Goal: Task Accomplishment & Management: Manage account settings

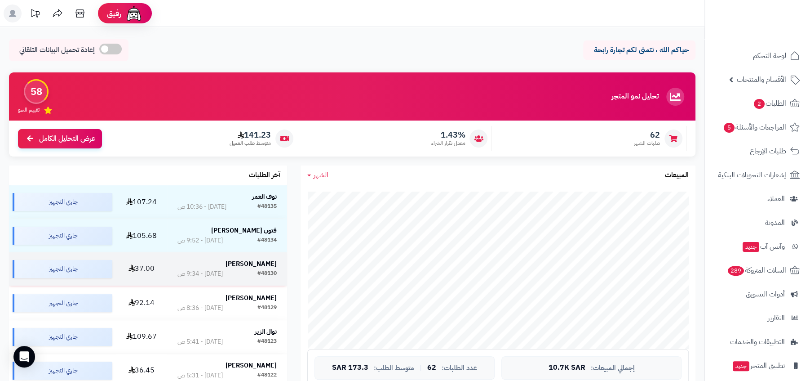
click at [246, 277] on div "#48130 اليوم - 9:34 ص" at bounding box center [227, 273] width 100 height 9
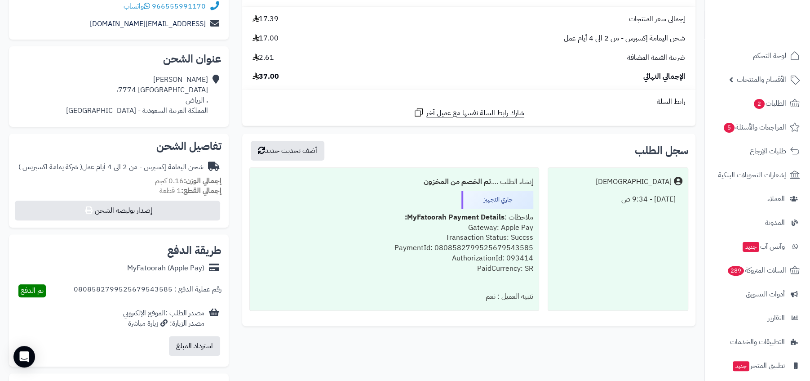
scroll to position [208, 0]
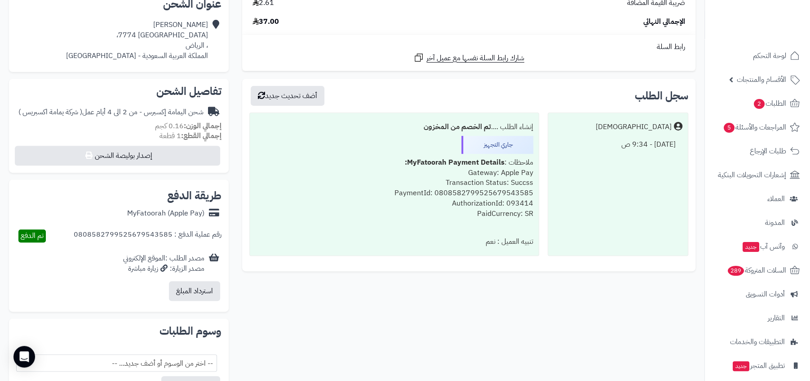
click at [380, 189] on div "ملاحظات : MyFatoorah Payment Details: Gateway: Apple Pay Transaction Status: Su…" at bounding box center [394, 193] width 278 height 79
click at [380, 214] on div "ملاحظات : MyFatoorah Payment Details: Gateway: Apple Pay Transaction Status: Su…" at bounding box center [394, 193] width 278 height 79
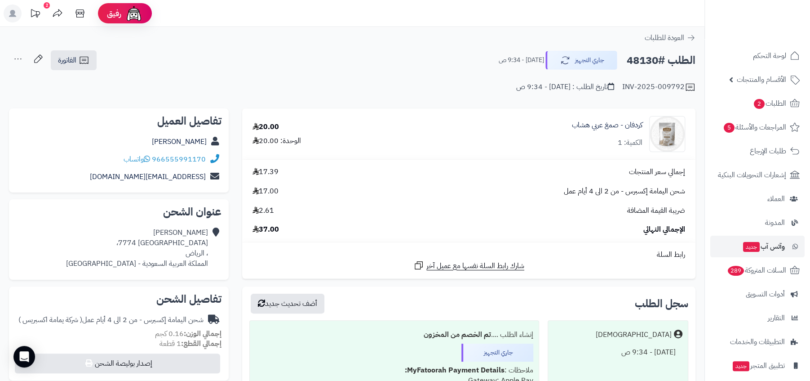
scroll to position [54, 0]
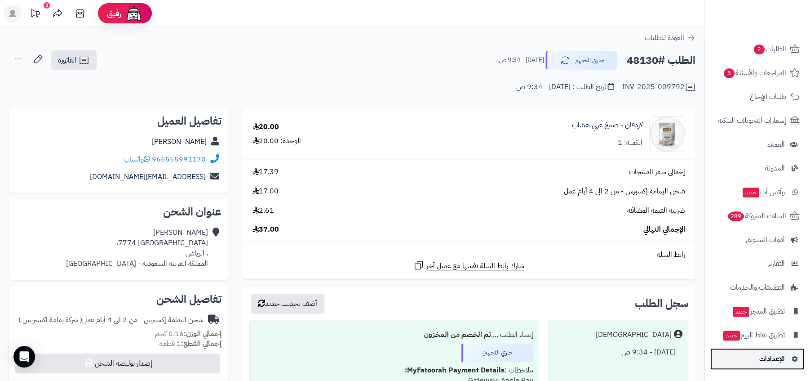
click at [752, 363] on link "الإعدادات" at bounding box center [757, 359] width 94 height 22
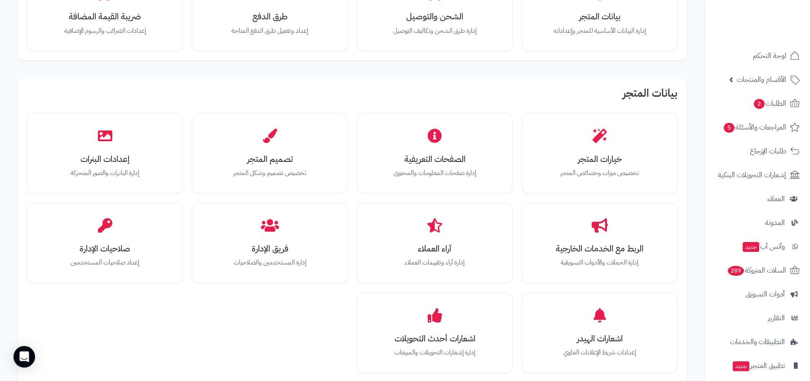
scroll to position [128, 0]
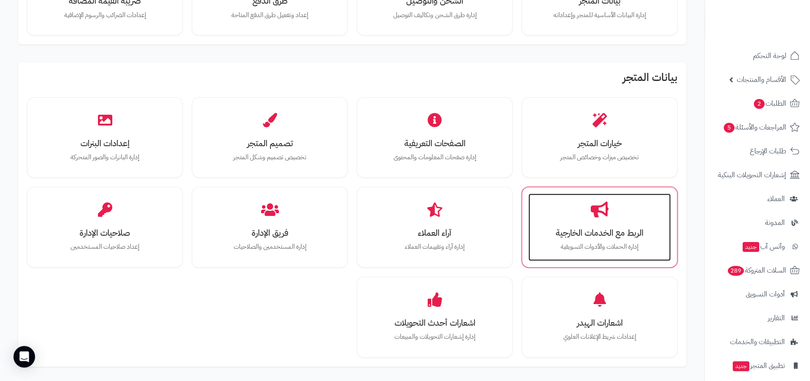
click at [607, 240] on div "الربط مع الخدمات الخارجية إدارة الحملات والأدوات التسويقية" at bounding box center [599, 226] width 142 height 67
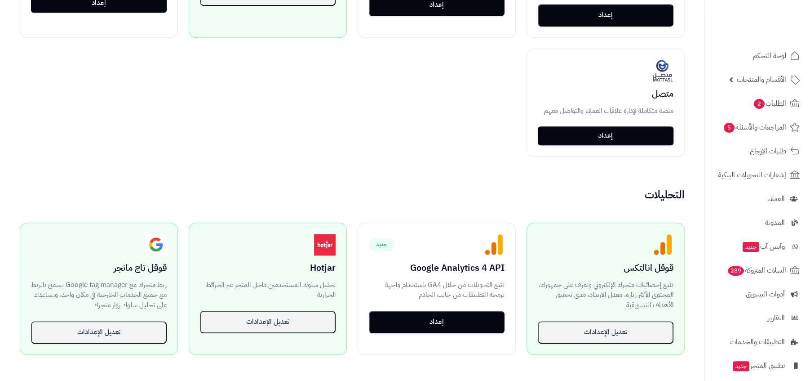
scroll to position [532, 0]
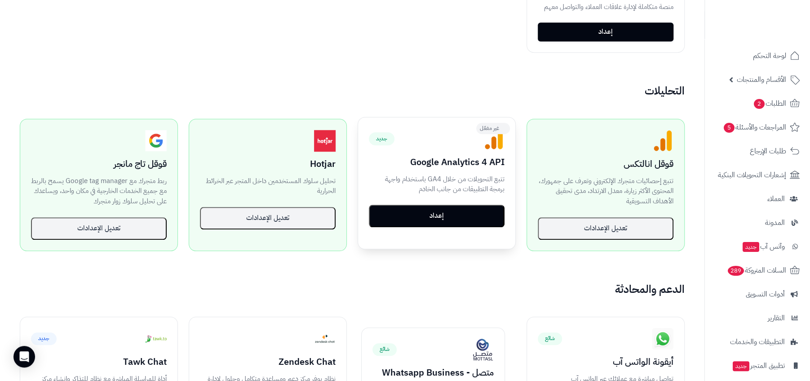
click at [477, 217] on button "إعداد" at bounding box center [437, 215] width 136 height 22
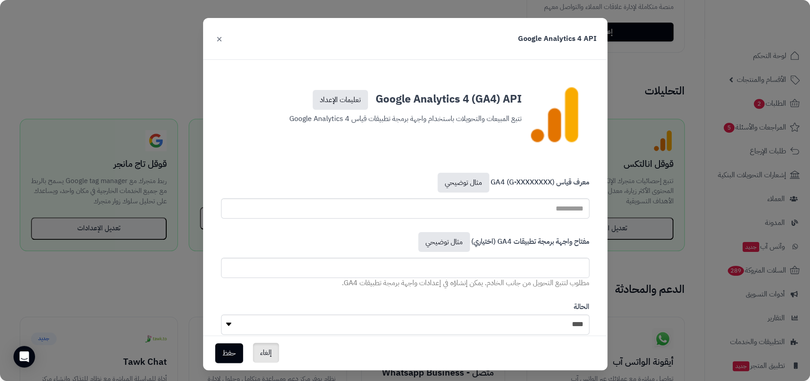
click at [275, 345] on button "إلغاء" at bounding box center [266, 352] width 26 height 20
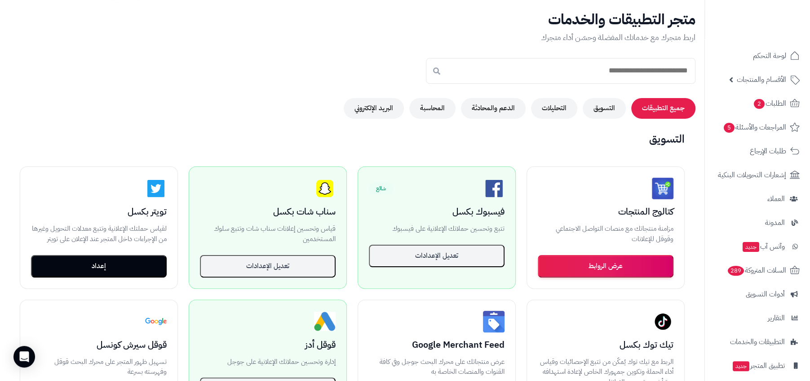
scroll to position [0, 0]
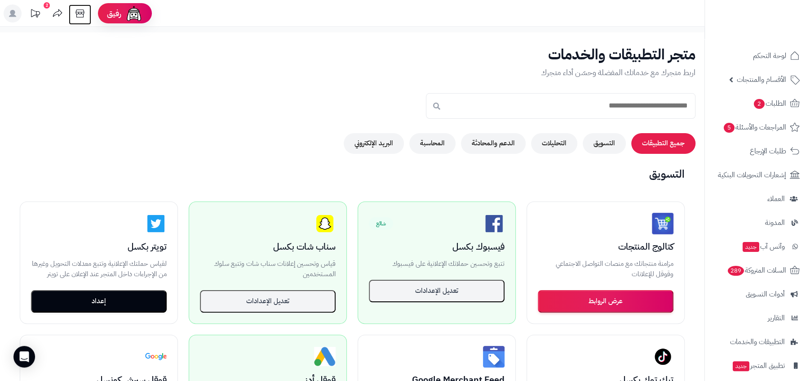
click at [86, 14] on icon at bounding box center [80, 13] width 18 height 18
click at [738, 69] on link "الأقسام والمنتجات" at bounding box center [757, 80] width 94 height 22
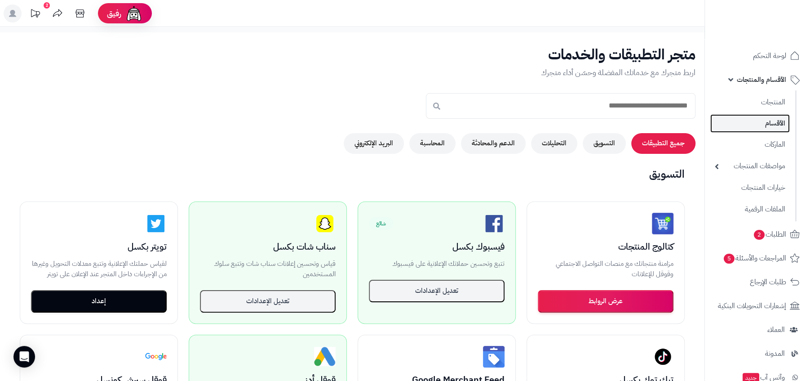
click at [745, 126] on link "الأقسام" at bounding box center [750, 123] width 80 height 18
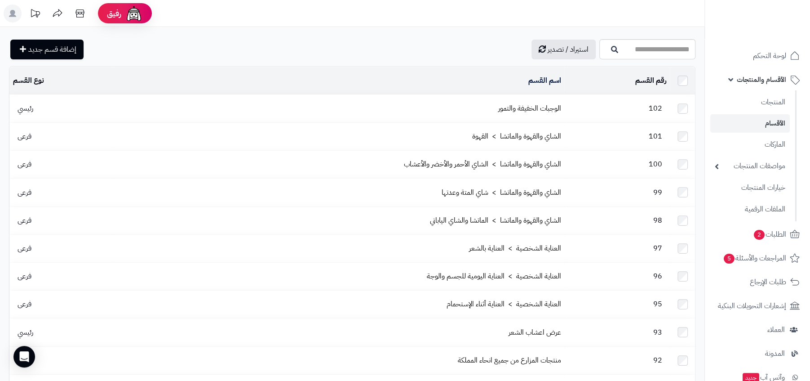
click at [753, 113] on ul "المنتجات الأقسام الماركات مواصفات المنتجات مواصفات المنتجات أنواع المواصفات خيا…" at bounding box center [751, 155] width 92 height 131
click at [760, 106] on link "المنتجات" at bounding box center [750, 102] width 80 height 18
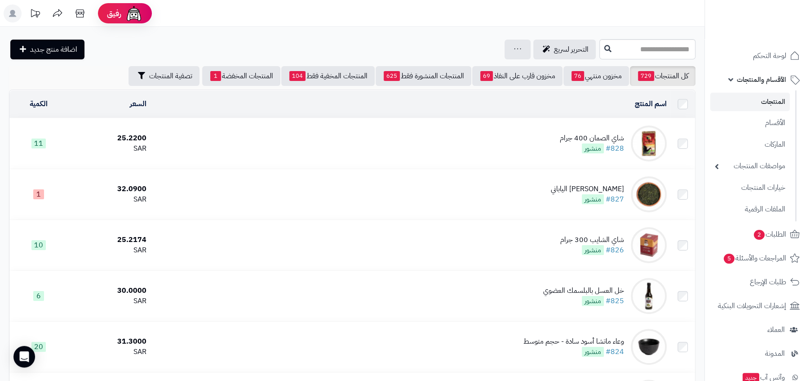
click at [582, 137] on div "شاي الصمان 400 جرام" at bounding box center [592, 138] width 64 height 10
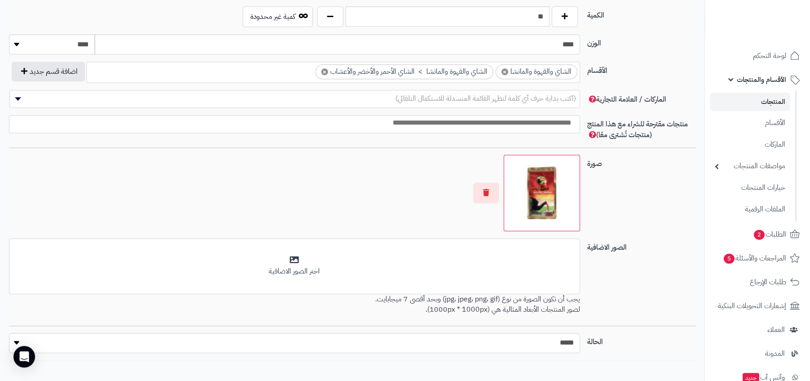
scroll to position [505, 0]
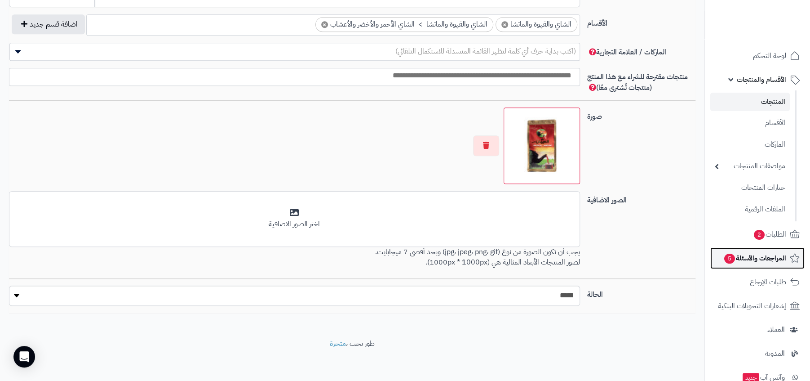
click at [768, 261] on span "المراجعات والأسئلة 5" at bounding box center [754, 258] width 63 height 13
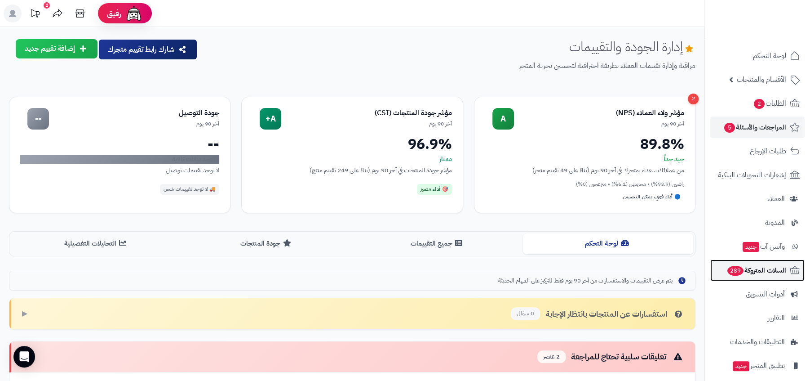
click at [775, 272] on span "السلات المتروكة 289" at bounding box center [757, 270] width 60 height 13
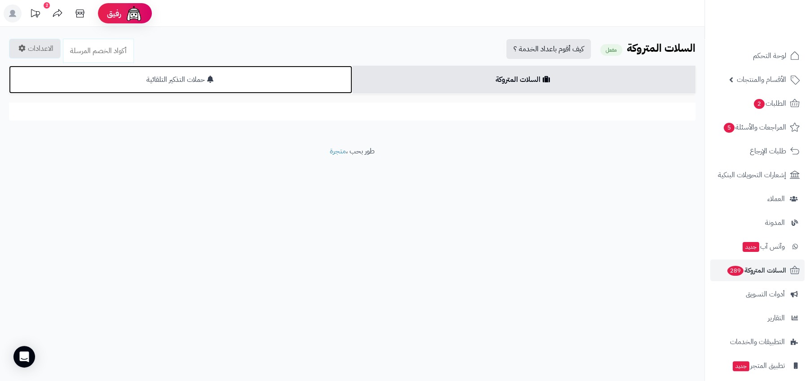
click at [273, 76] on link "حملات التذكير التلقائية" at bounding box center [180, 80] width 343 height 28
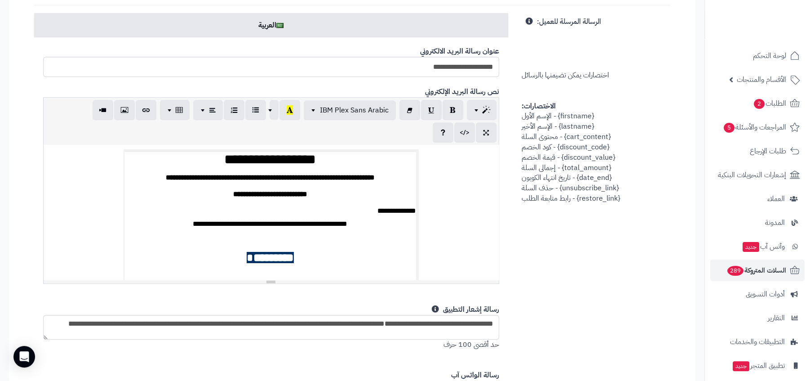
scroll to position [436, 0]
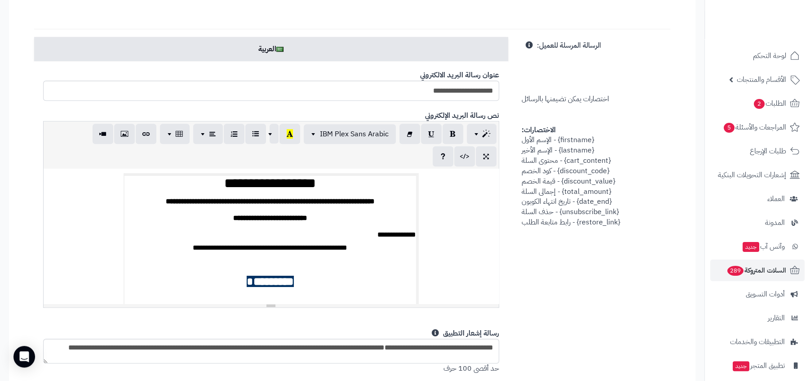
click at [564, 103] on span "اختصارات يمكن تضيمنها بالرسائل الاختصارات: {firstname} - الإسم الأول {lastname}…" at bounding box center [571, 133] width 98 height 187
click at [578, 65] on div "الرسالة المرسلة للعميل: اختصارات يمكن تضيمنها بالرسائل الاختصارات: {firstname} …" at bounding box center [596, 132] width 163 height 191
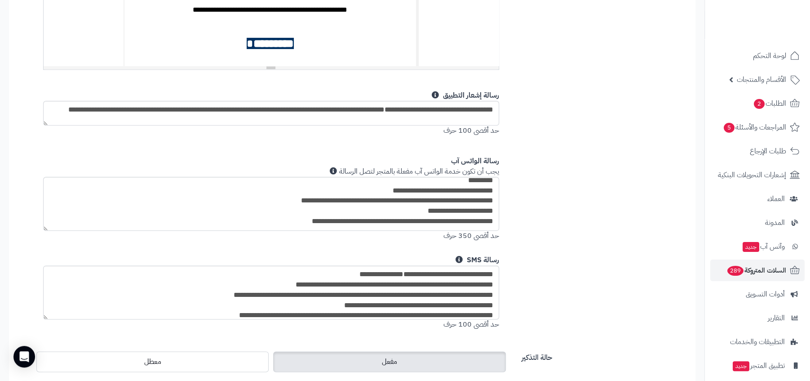
scroll to position [625, 0]
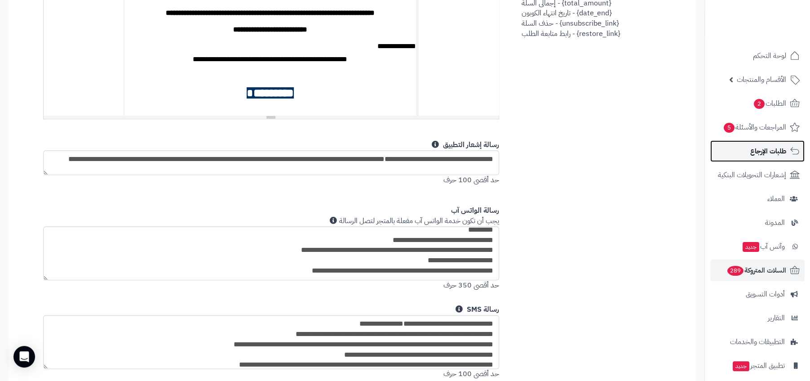
click at [767, 155] on span "طلبات الإرجاع" at bounding box center [768, 151] width 36 height 13
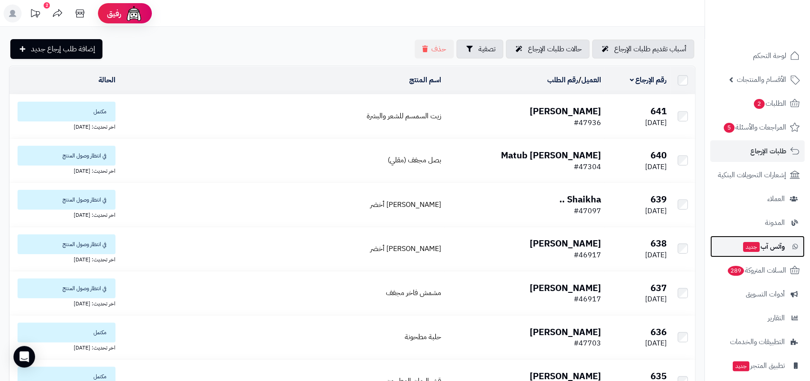
click at [761, 241] on span "وآتس آب جديد" at bounding box center [763, 246] width 43 height 13
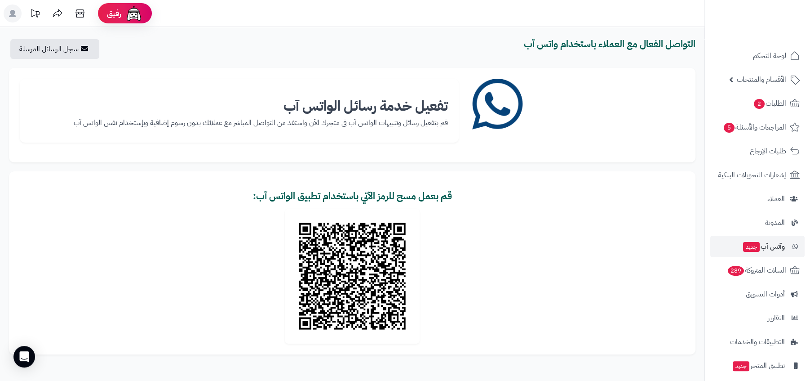
click at [389, 198] on b "قم بعمل مسح للرمز الآتي باستخدام تطبيق الواتس آب:" at bounding box center [352, 196] width 199 height 14
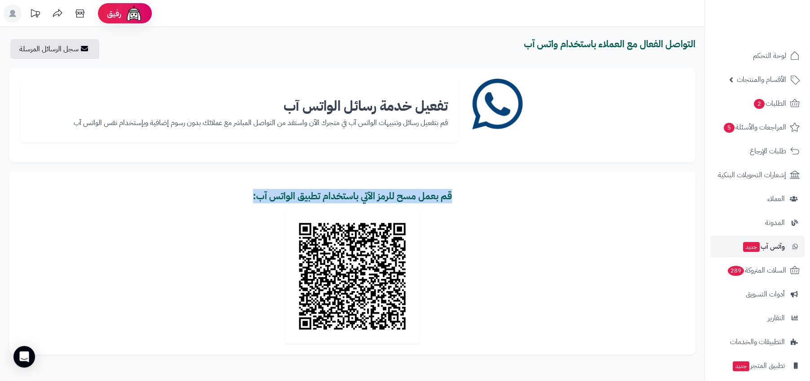
click at [485, 192] on h3 "قم بعمل مسح للرمز الآتي باستخدام تطبيق الواتس آب:" at bounding box center [352, 196] width 665 height 10
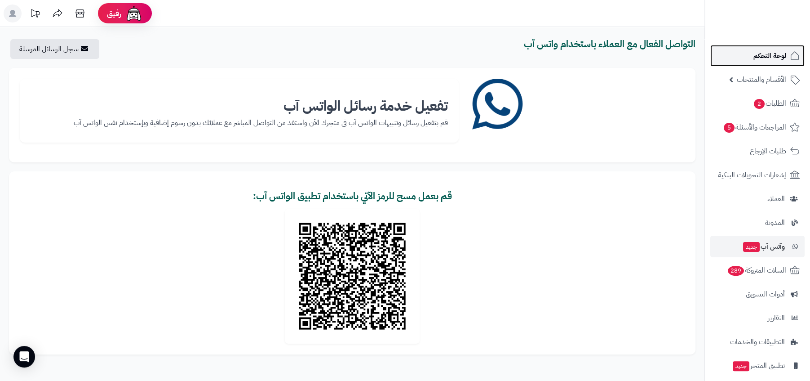
click at [741, 60] on link "لوحة التحكم" at bounding box center [757, 56] width 94 height 22
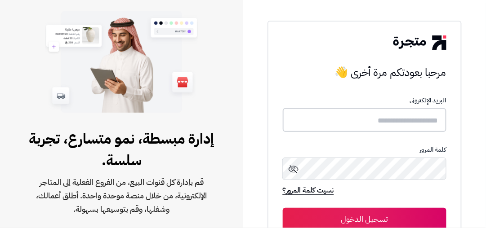
click at [346, 121] on input "text" at bounding box center [365, 120] width 164 height 24
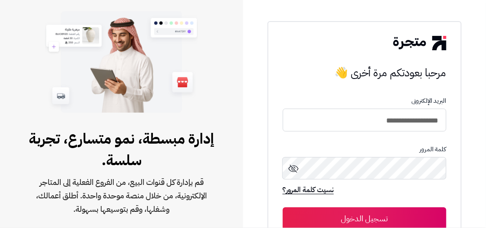
type input "**********"
click at [283, 208] on button "تسجيل الدخول" at bounding box center [365, 219] width 164 height 22
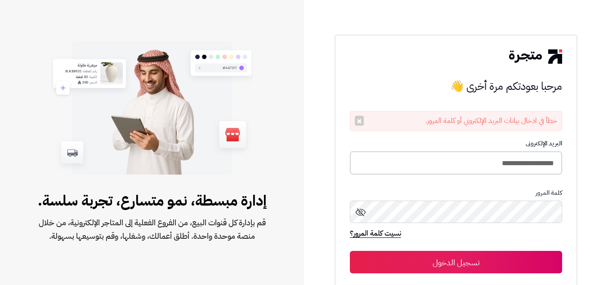
click at [474, 161] on input "**********" at bounding box center [456, 163] width 213 height 24
type input "**********"
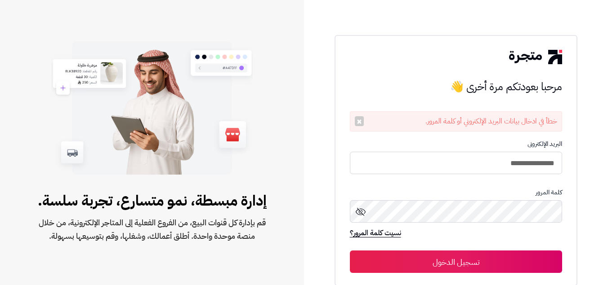
click at [350, 251] on button "تسجيل الدخول" at bounding box center [456, 262] width 213 height 22
click at [444, 160] on input "**********" at bounding box center [456, 163] width 213 height 24
type input "**********"
click at [350, 251] on button "تسجيل الدخول" at bounding box center [456, 262] width 213 height 22
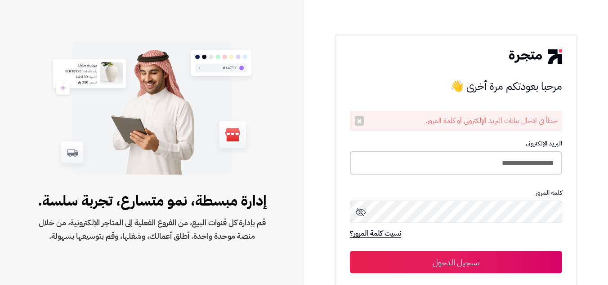
click at [459, 163] on input "**********" at bounding box center [456, 163] width 213 height 24
type input "**********"
click at [350, 251] on button "تسجيل الدخول" at bounding box center [456, 262] width 213 height 22
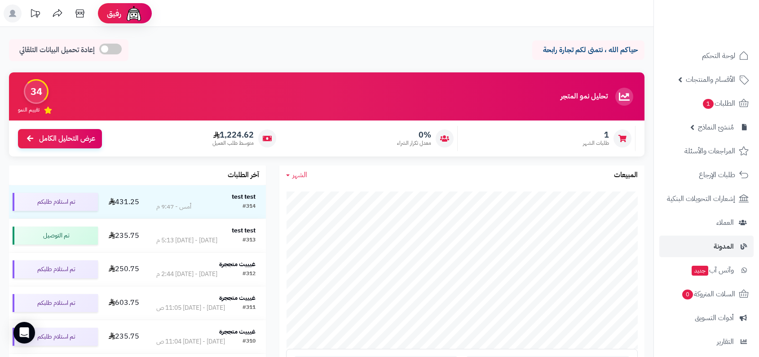
scroll to position [47, 0]
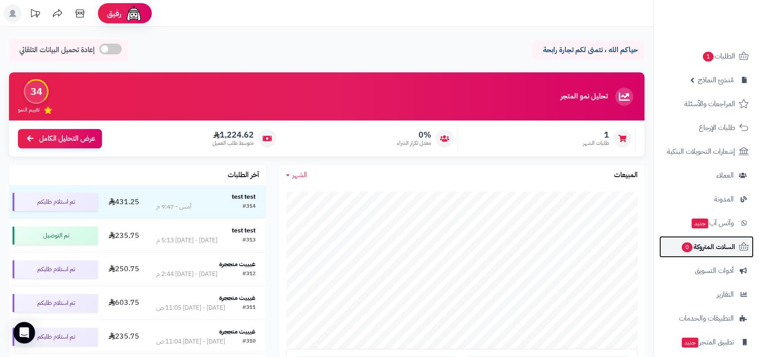
click at [713, 254] on link "السلات المتروكة 0" at bounding box center [707, 247] width 94 height 22
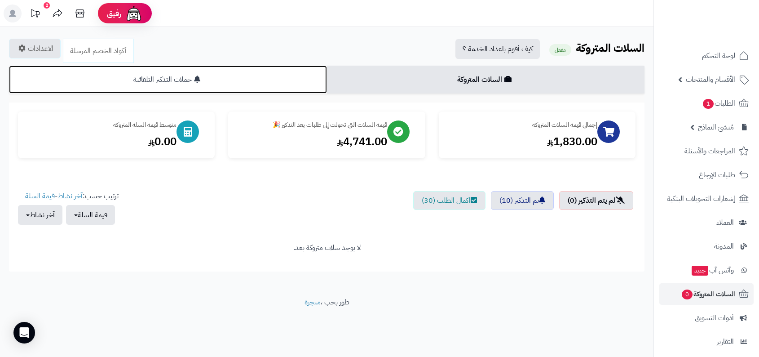
click at [233, 80] on link "حملات التذكير التلقائية" at bounding box center [168, 80] width 318 height 28
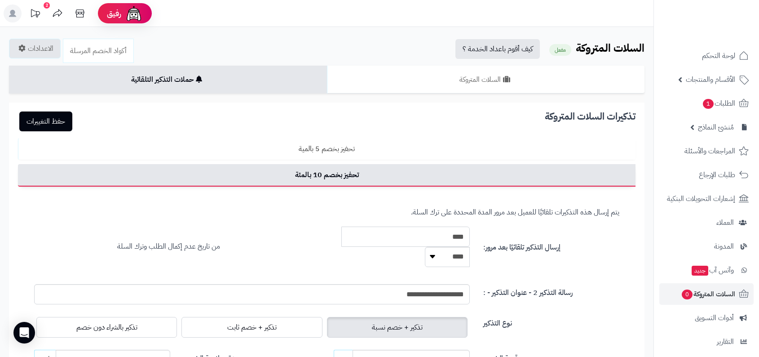
click at [432, 236] on input "****" at bounding box center [406, 236] width 129 height 20
click at [452, 214] on small "يتم إرسال هذه التذكيرات تلقائيًا للعميل بعد مرور المدة المحددة على ترك السلة." at bounding box center [515, 212] width 209 height 11
click at [444, 236] on input "****" at bounding box center [406, 236] width 129 height 20
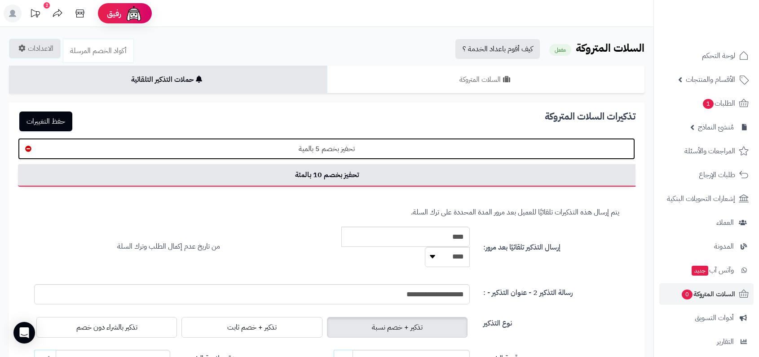
click at [394, 143] on link "تحفيز بخصم 5 بالمية" at bounding box center [326, 149] width 617 height 22
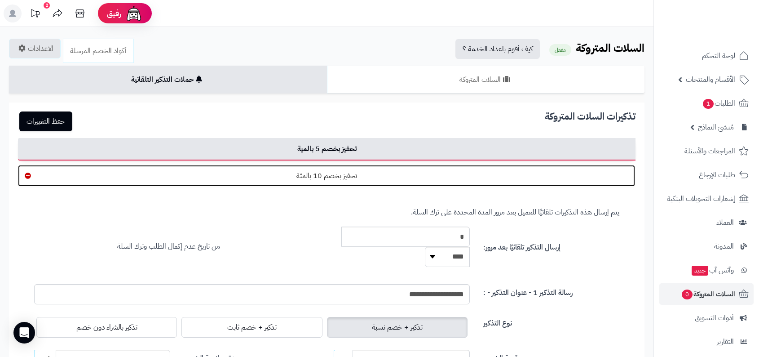
click at [390, 168] on link "تحفيز بخصم 10 بالمئة" at bounding box center [326, 176] width 617 height 22
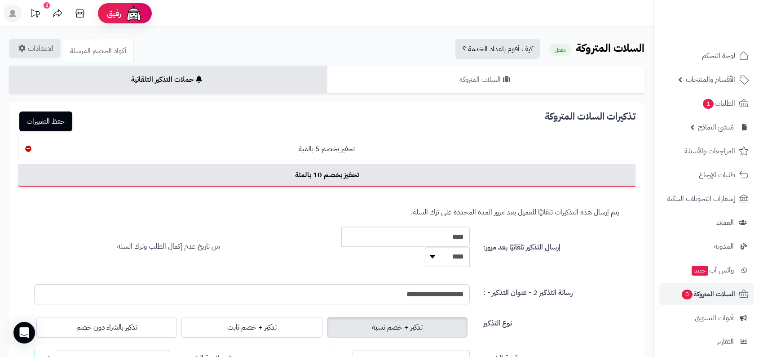
click at [414, 140] on link "تحفيز بخصم 5 بالمية" at bounding box center [326, 149] width 617 height 22
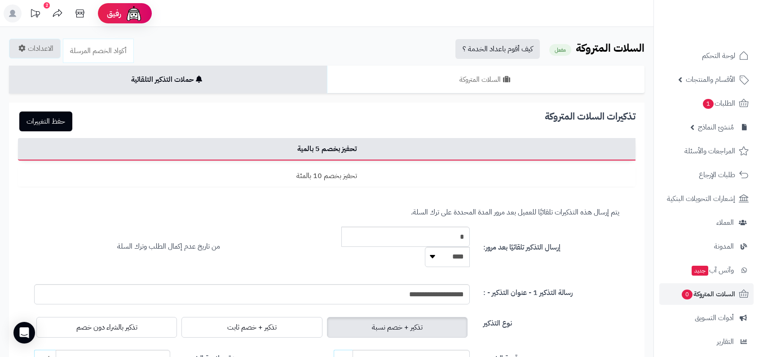
click at [408, 163] on ul "تحفيز بخصم 5 بالمية تحفيز بخصم 10 بالمئة" at bounding box center [327, 164] width 618 height 53
click at [448, 258] on select "***** ****" at bounding box center [447, 257] width 45 height 20
click at [425, 247] on select "***** ****" at bounding box center [447, 257] width 45 height 20
click at [448, 255] on select "***** ****" at bounding box center [447, 257] width 45 height 20
select select "****"
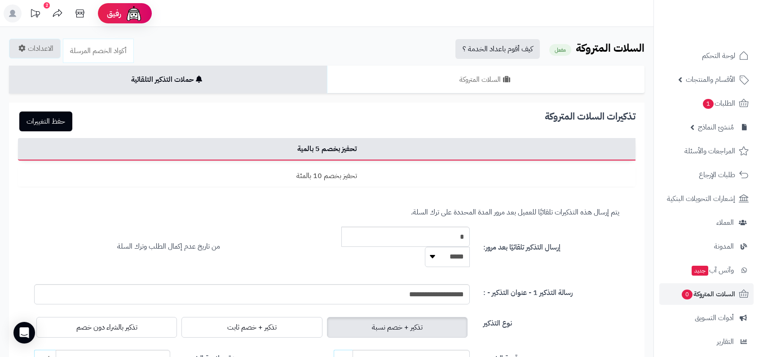
click at [425, 247] on select "***** ****" at bounding box center [447, 257] width 45 height 20
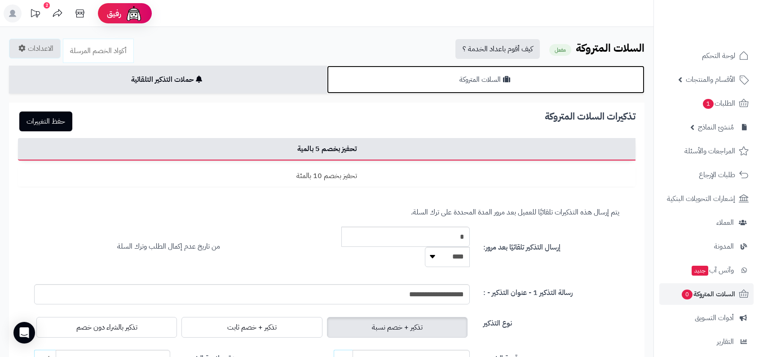
click at [493, 87] on link "السلات المتروكة" at bounding box center [486, 80] width 318 height 28
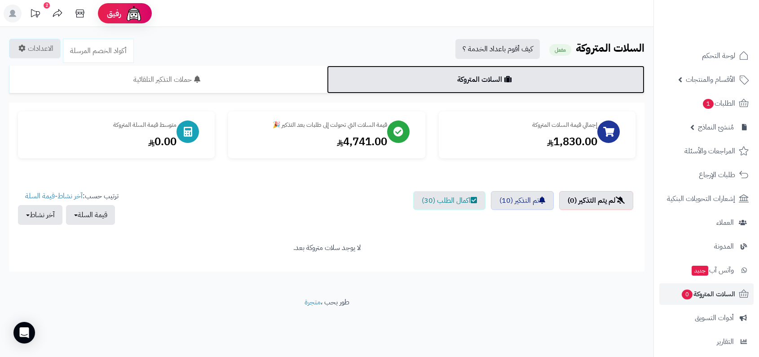
scroll to position [102, 0]
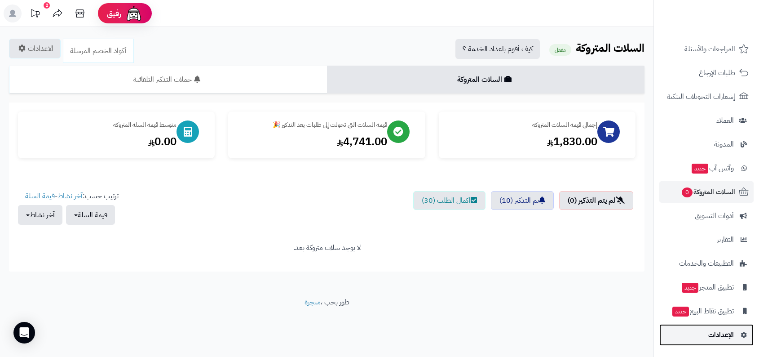
click at [714, 336] on span "الإعدادات" at bounding box center [722, 334] width 26 height 13
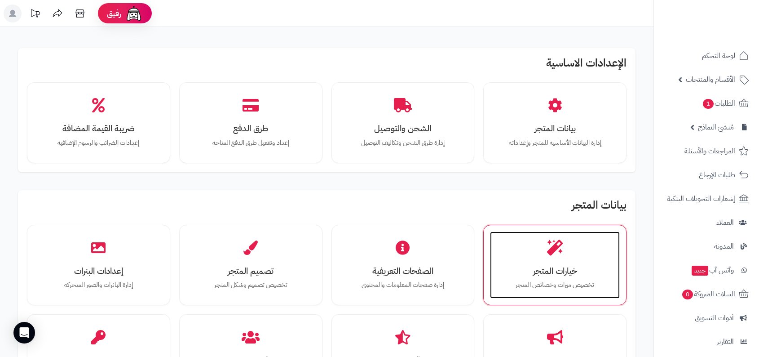
click at [587, 278] on div "خيارات المتجر تخصيص ميزات وخصائص المتجر" at bounding box center [555, 264] width 130 height 67
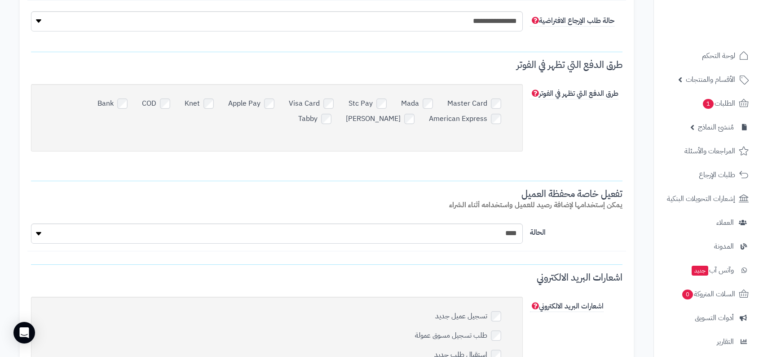
scroll to position [3230, 0]
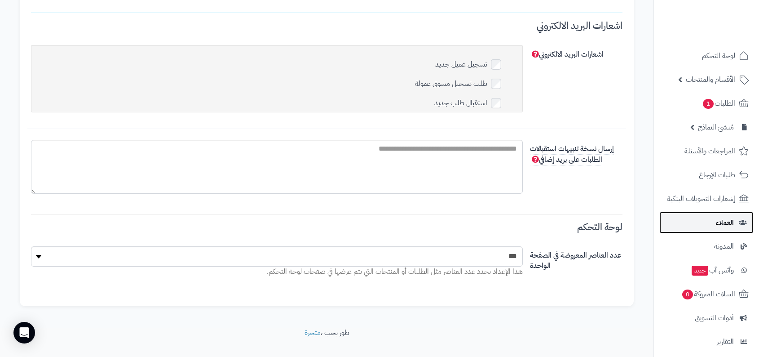
click at [718, 225] on span "العملاء" at bounding box center [725, 222] width 18 height 13
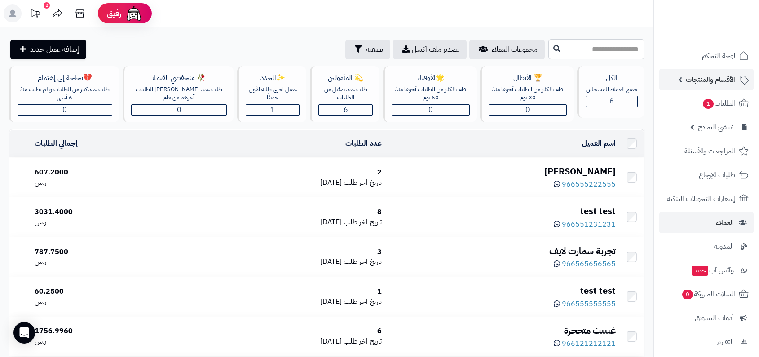
click at [719, 72] on link "الأقسام والمنتجات" at bounding box center [707, 80] width 94 height 22
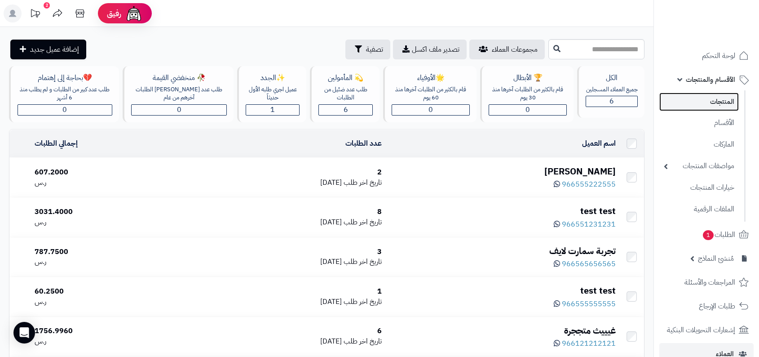
click at [714, 98] on link "المنتجات" at bounding box center [700, 102] width 80 height 18
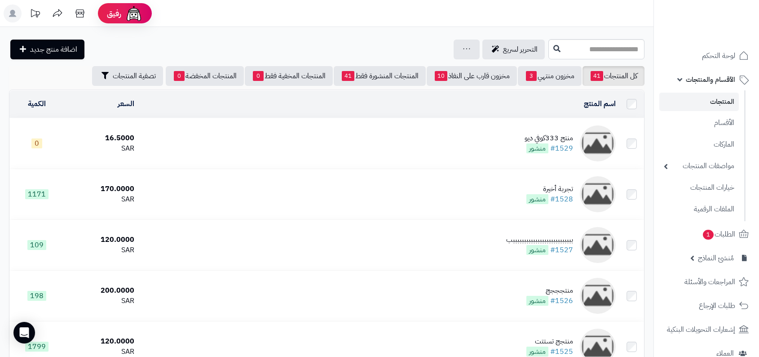
click at [562, 137] on div "منتج 333كوفي ديو" at bounding box center [549, 138] width 49 height 10
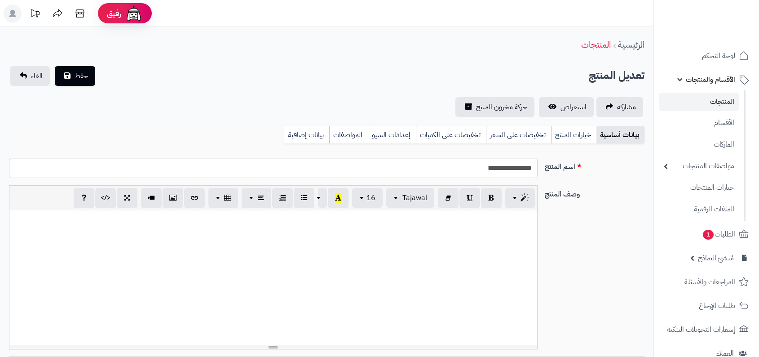
select select
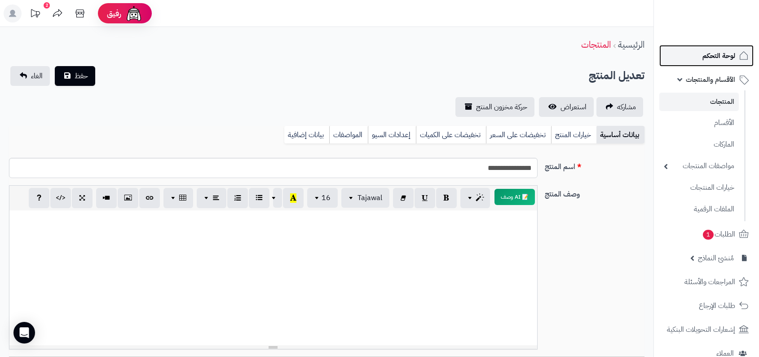
click at [708, 64] on link "لوحة التحكم" at bounding box center [707, 56] width 94 height 22
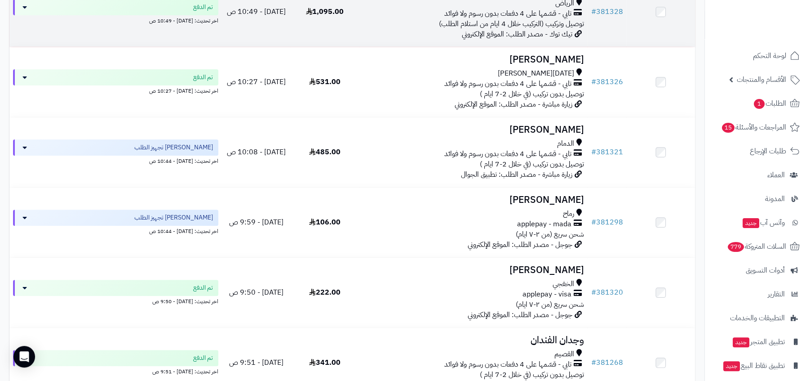
scroll to position [216, 0]
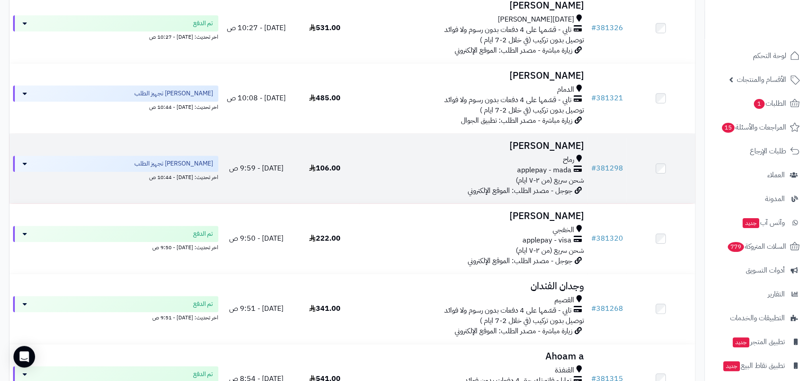
click at [559, 200] on td "Norah Alsobeei رماح applepay - mada شحن سريع (من ٢-٧ ايام) جوجل - مصدر الطلب: ا…" at bounding box center [473, 168] width 228 height 70
click at [561, 178] on span "شحن سريع (من ٢-٧ ايام)" at bounding box center [549, 180] width 68 height 11
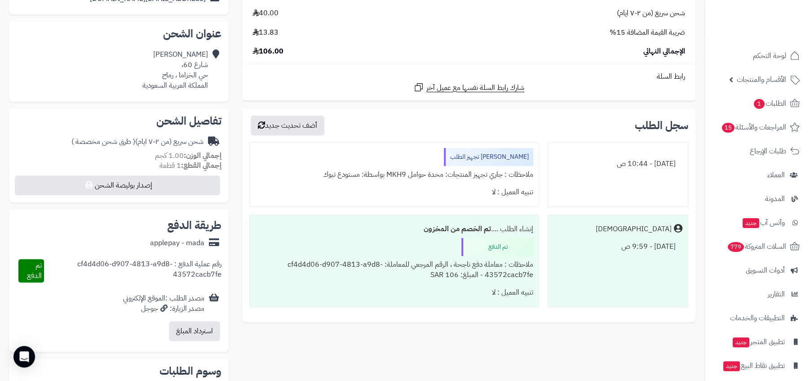
scroll to position [209, 0]
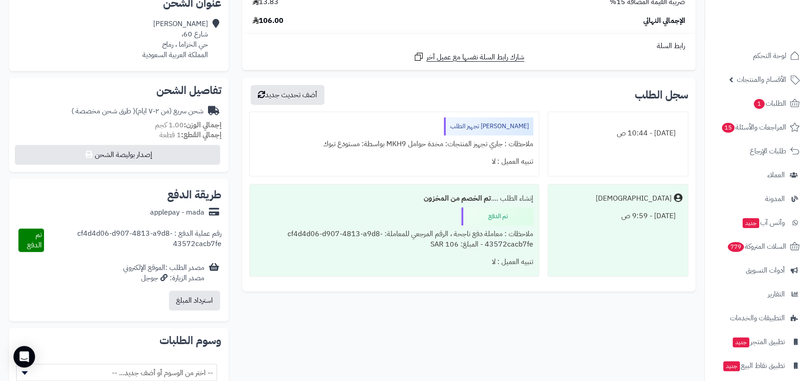
click at [491, 149] on div "ملاحظات : جاري تجهيز المنتجات: مخدة حوامل MKH9 بواسطة: مستودع تبوك" at bounding box center [394, 144] width 278 height 18
click at [479, 169] on div "تنبيه العميل : لا" at bounding box center [394, 162] width 278 height 18
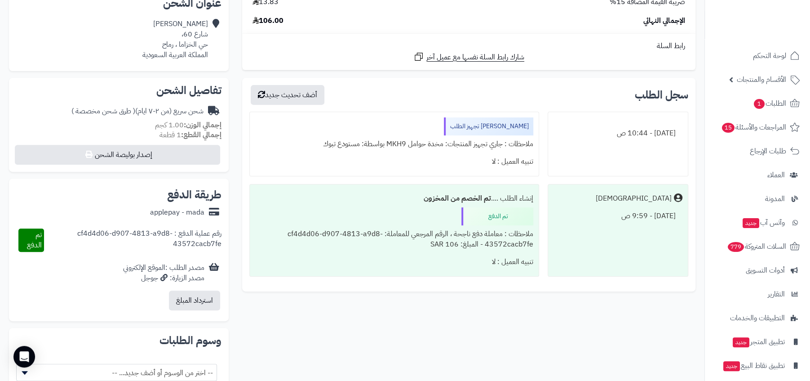
click at [479, 169] on div "تنبيه العميل : لا" at bounding box center [394, 162] width 278 height 18
click at [485, 147] on div "ملاحظات : جاري تجهيز المنتجات: مخدة حوامل MKH9 بواسطة: مستودع تبوك" at bounding box center [394, 144] width 278 height 18
click at [464, 229] on div "ملاحظات : معاملة دفع ناجحة ، الرقم المرجعي للمعاملة: cf4d4d06-d907-4813-a9d8-43…" at bounding box center [394, 239] width 278 height 28
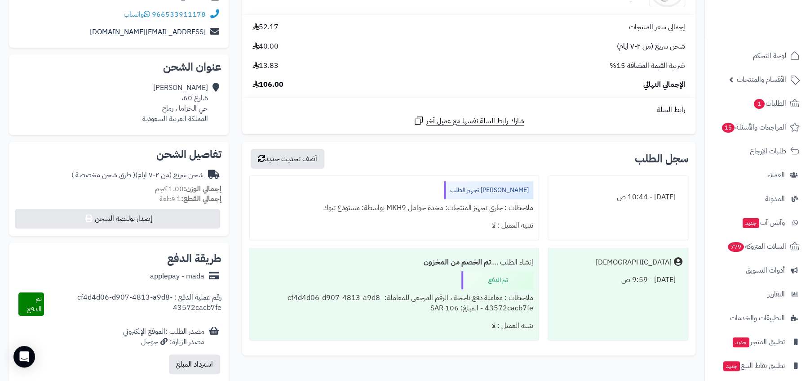
scroll to position [131, 0]
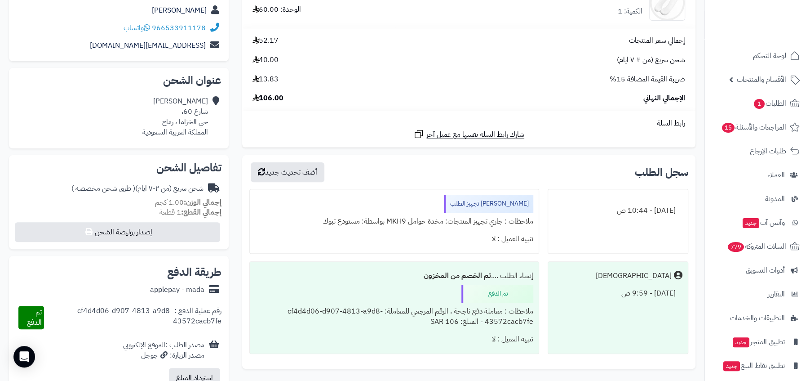
click at [466, 226] on div "ملاحظات : جاري تجهيز المنتجات: مخدة حوامل MKH9 بواسطة: مستودع تبوك" at bounding box center [394, 222] width 278 height 18
click at [458, 256] on ul "اليوم - 10:44 ص جاري تجهيز الطلب ملاحظات : جاري تجهيز المنتجات: مخدة حوامل MKH9…" at bounding box center [468, 271] width 439 height 165
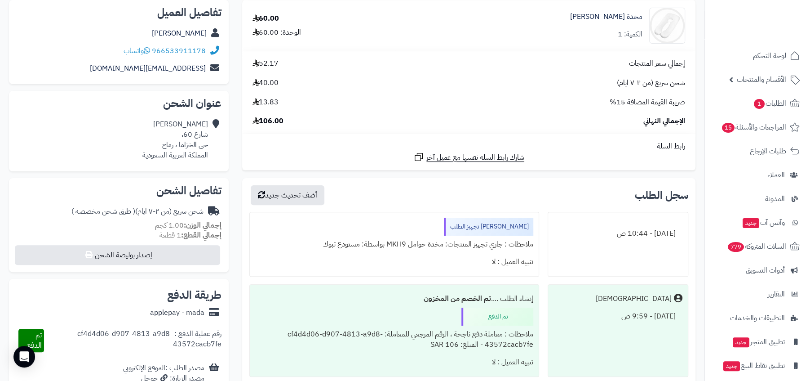
scroll to position [99, 0]
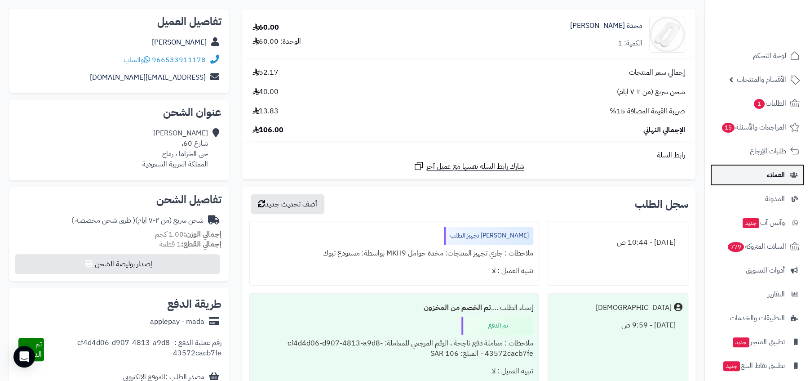
click at [772, 166] on link "العملاء" at bounding box center [757, 175] width 94 height 22
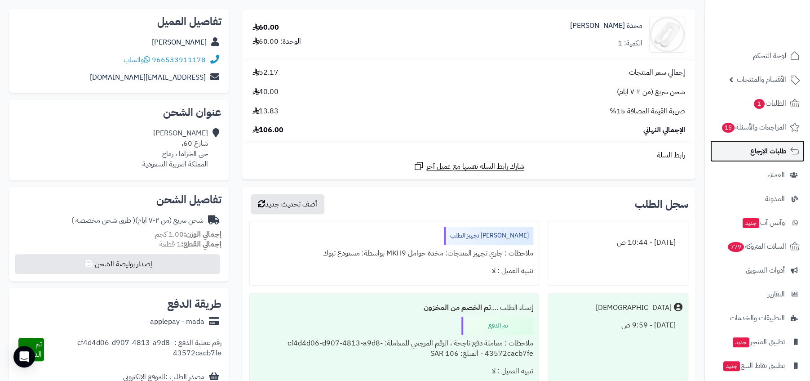
click at [777, 151] on span "طلبات الإرجاع" at bounding box center [768, 151] width 36 height 13
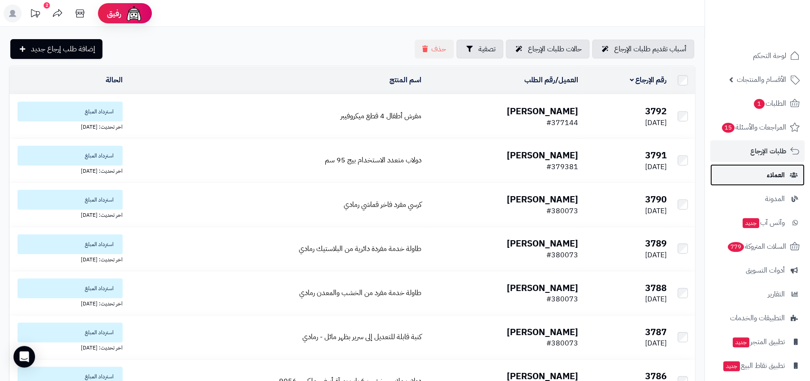
click at [771, 172] on span "العملاء" at bounding box center [776, 175] width 18 height 13
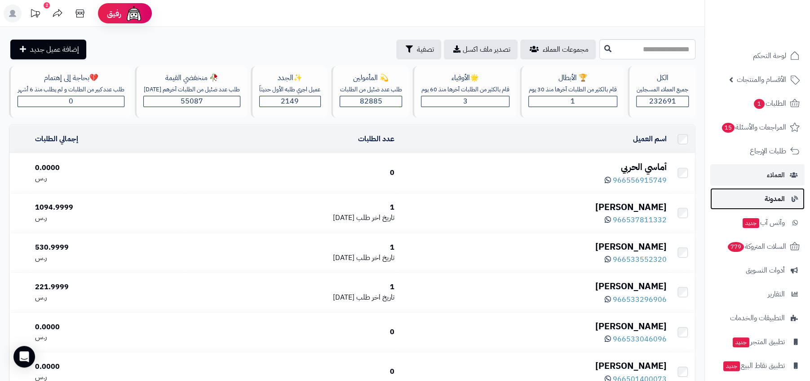
click at [768, 195] on span "المدونة" at bounding box center [775, 198] width 20 height 13
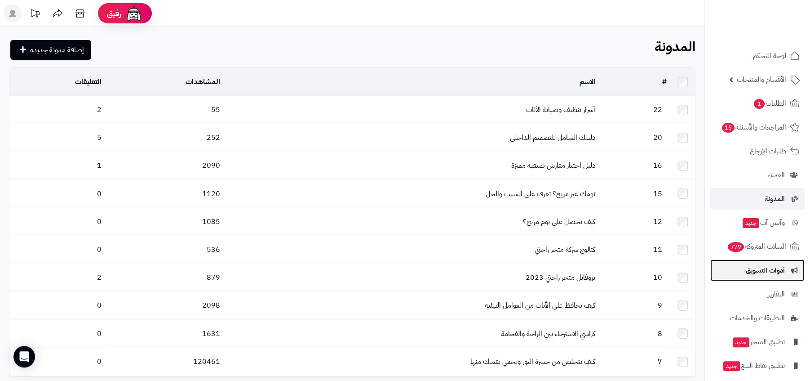
click at [766, 267] on span "أدوات التسويق" at bounding box center [765, 270] width 39 height 13
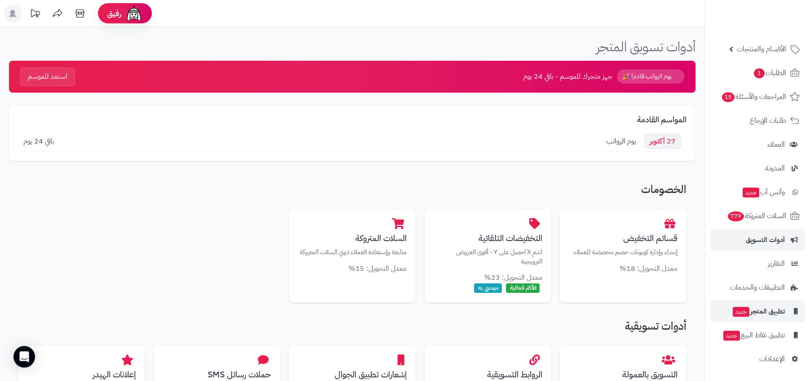
scroll to position [48, 0]
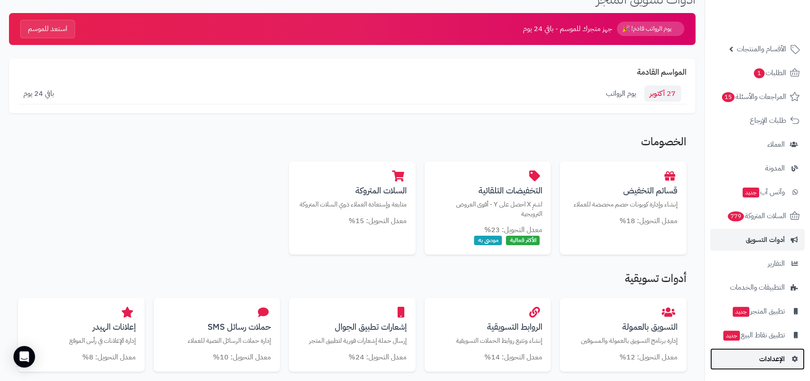
click at [765, 352] on link "الإعدادات" at bounding box center [757, 359] width 94 height 22
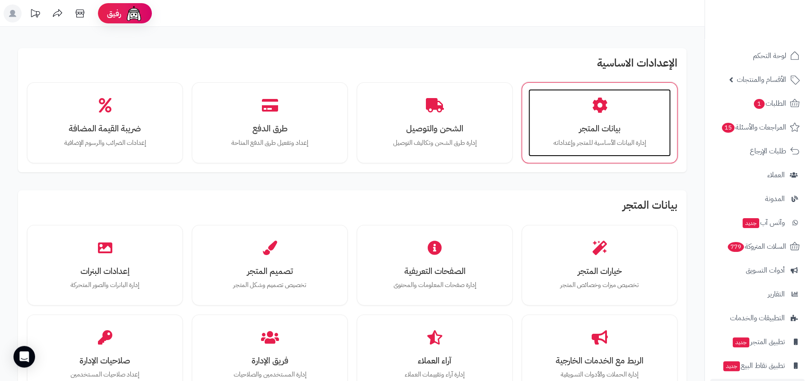
click at [627, 138] on p "إدارة البيانات الأساسية للمتجر وإعداداته" at bounding box center [599, 143] width 124 height 10
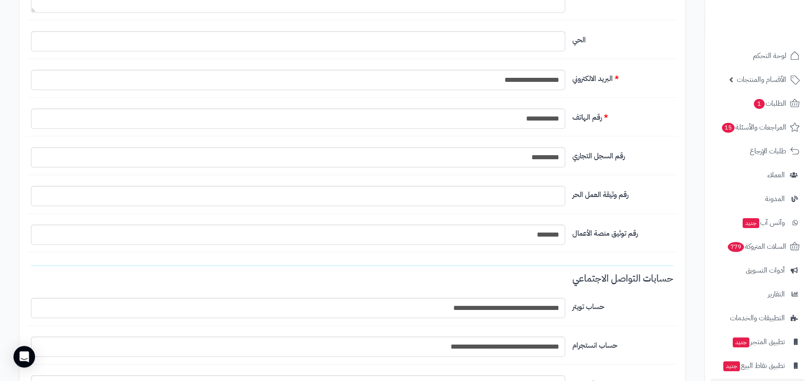
scroll to position [632, 0]
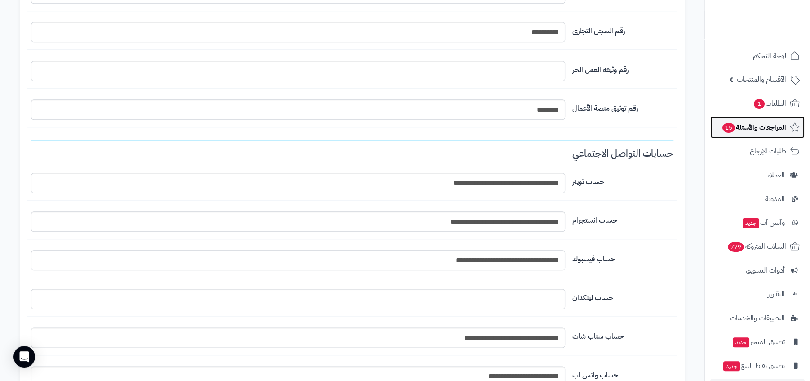
click at [763, 136] on link "المراجعات والأسئلة 15" at bounding box center [757, 127] width 94 height 22
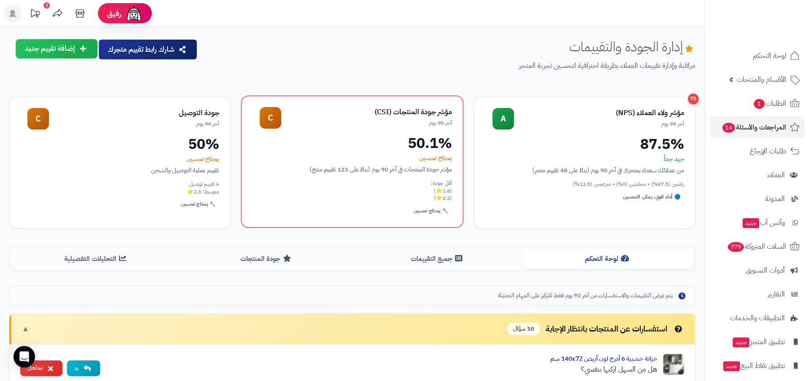
click at [437, 187] on div "أقل جودة: (1.8⭐) (2.3⭐)" at bounding box center [352, 190] width 199 height 22
click at [410, 201] on div "أقل جودة: (1.8⭐) (2.3⭐)" at bounding box center [352, 190] width 199 height 22
